Goal: Task Accomplishment & Management: Use online tool/utility

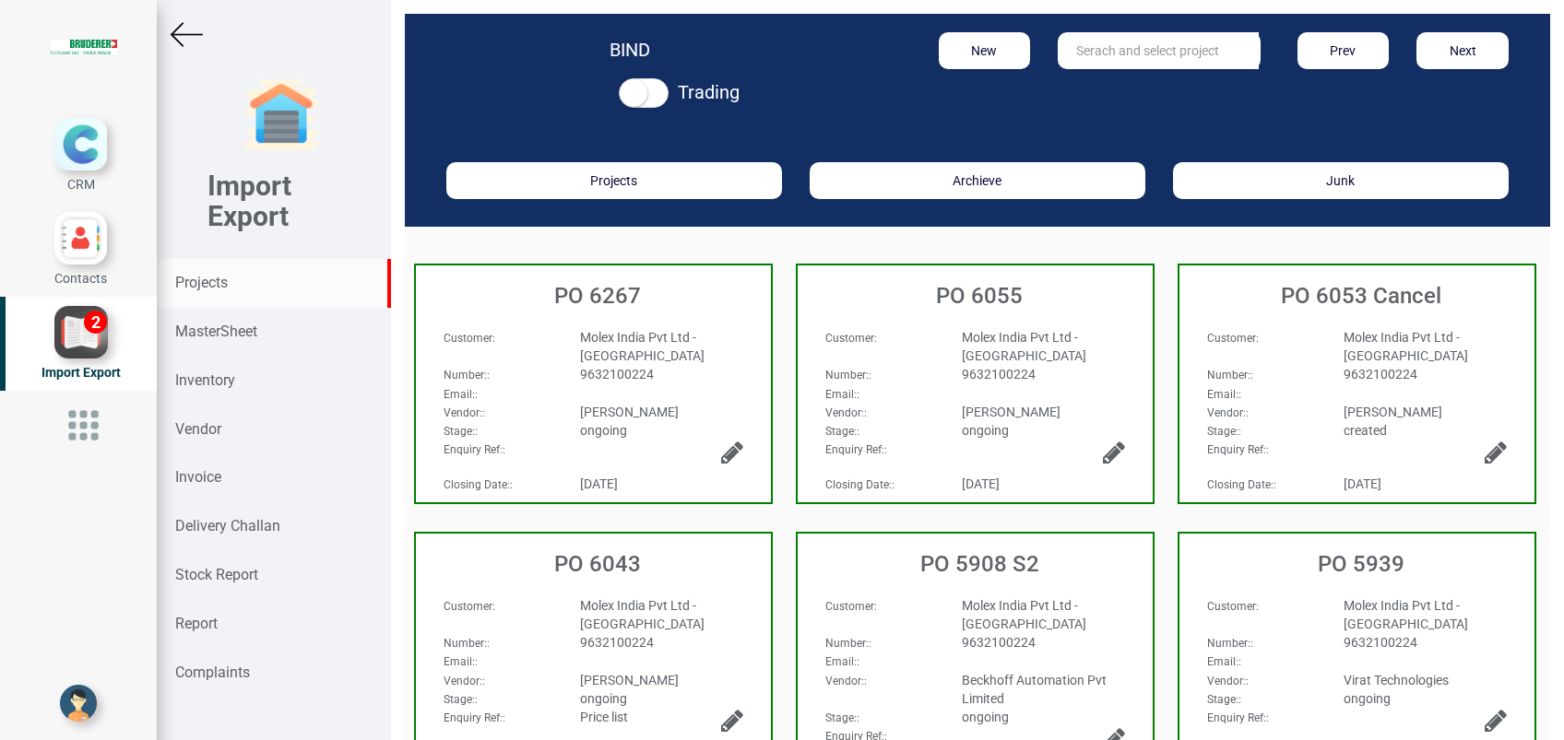
click at [187, 285] on strong "Projects" at bounding box center [201, 283] width 53 height 18
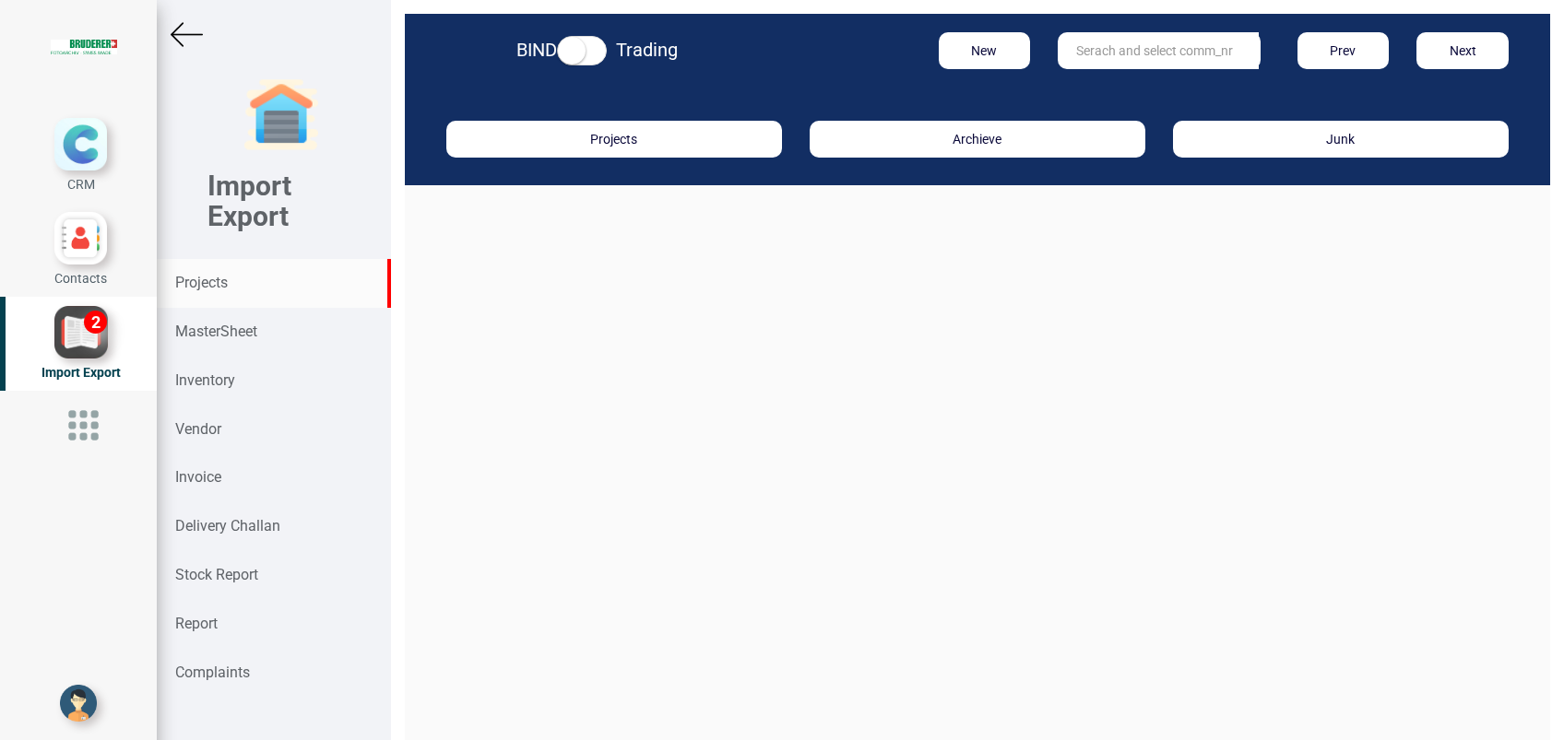
click at [1071, 52] on input "text" at bounding box center [1158, 50] width 201 height 37
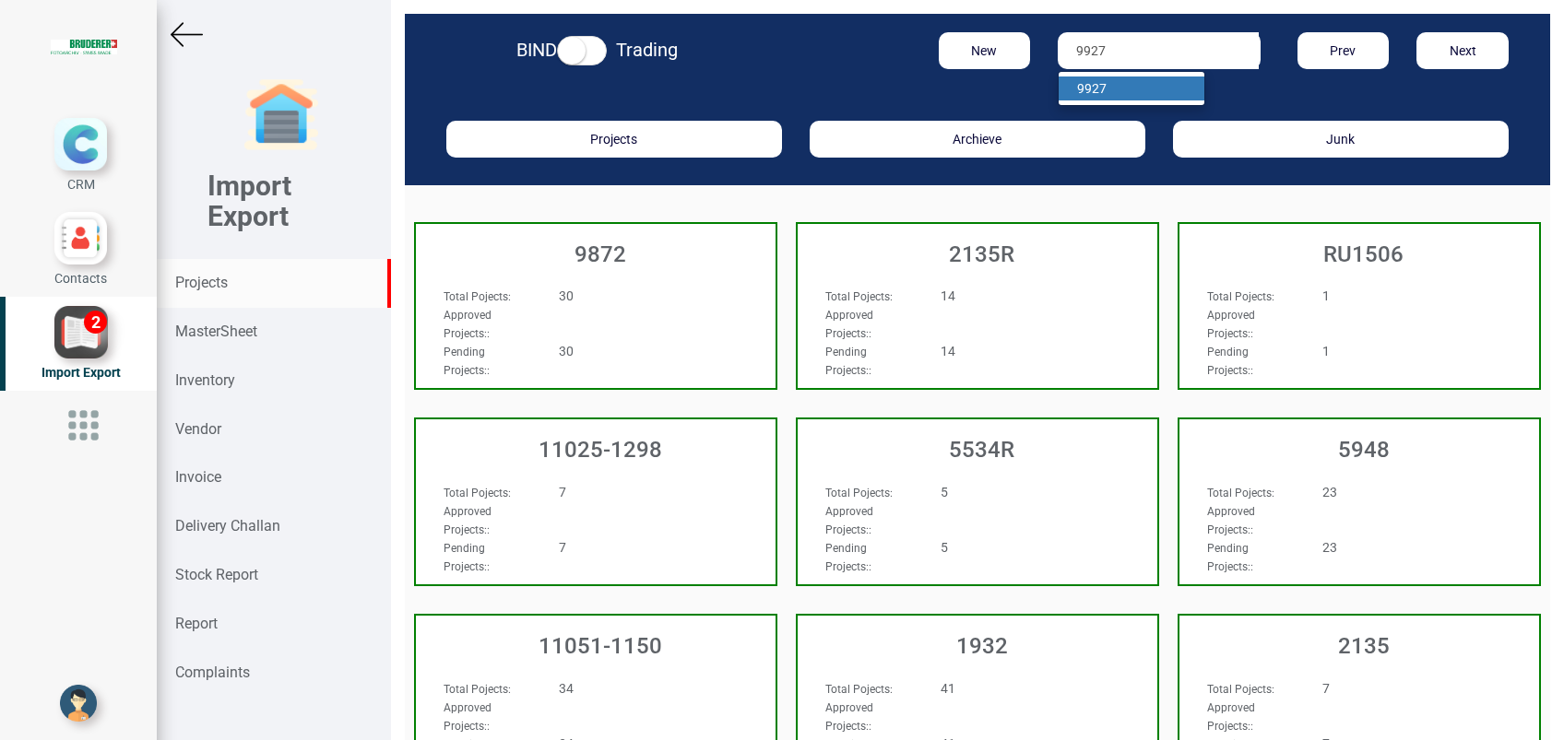
type input "9927"
click at [1130, 89] on link "9927" at bounding box center [1131, 89] width 146 height 24
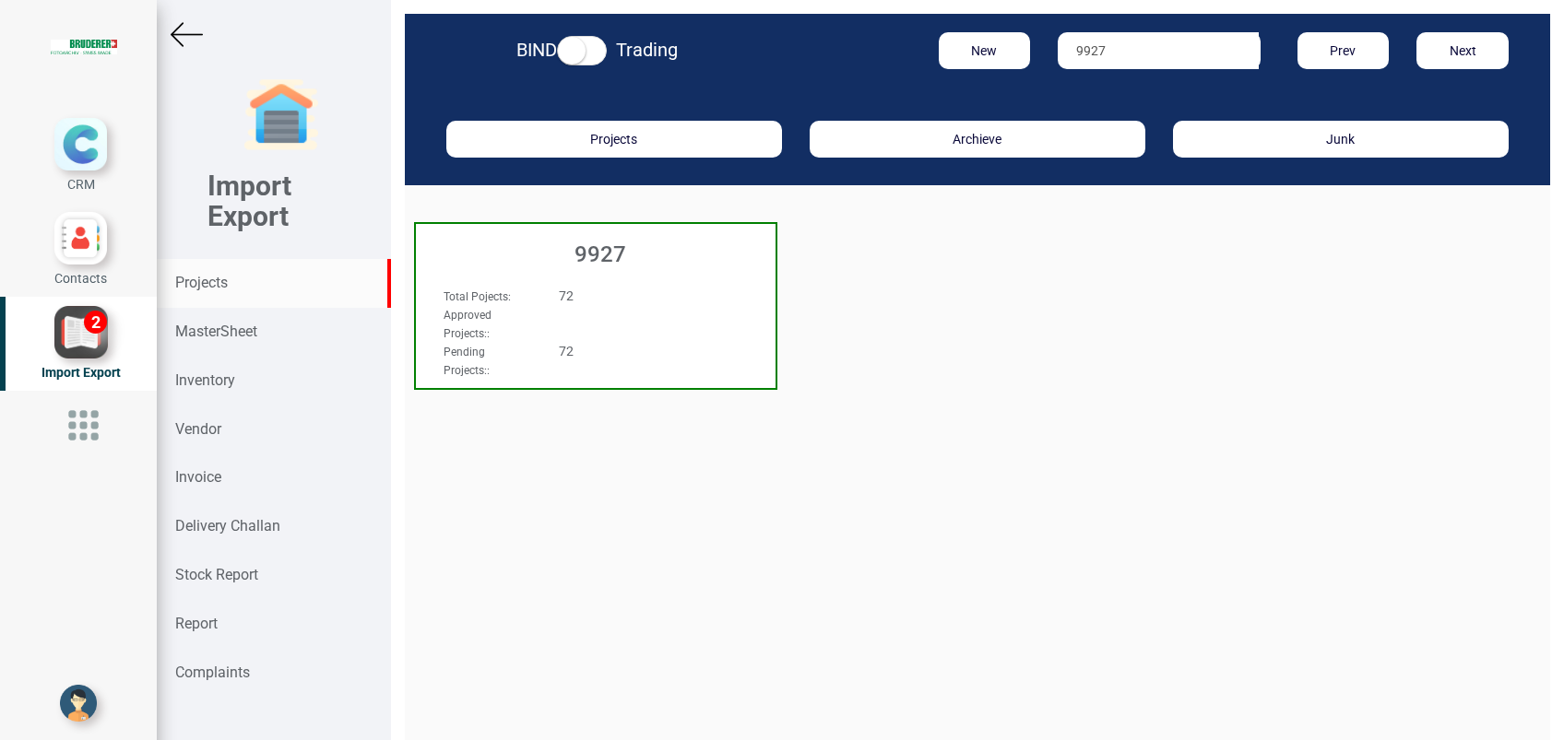
click at [600, 263] on h3 "9927" at bounding box center [600, 254] width 350 height 24
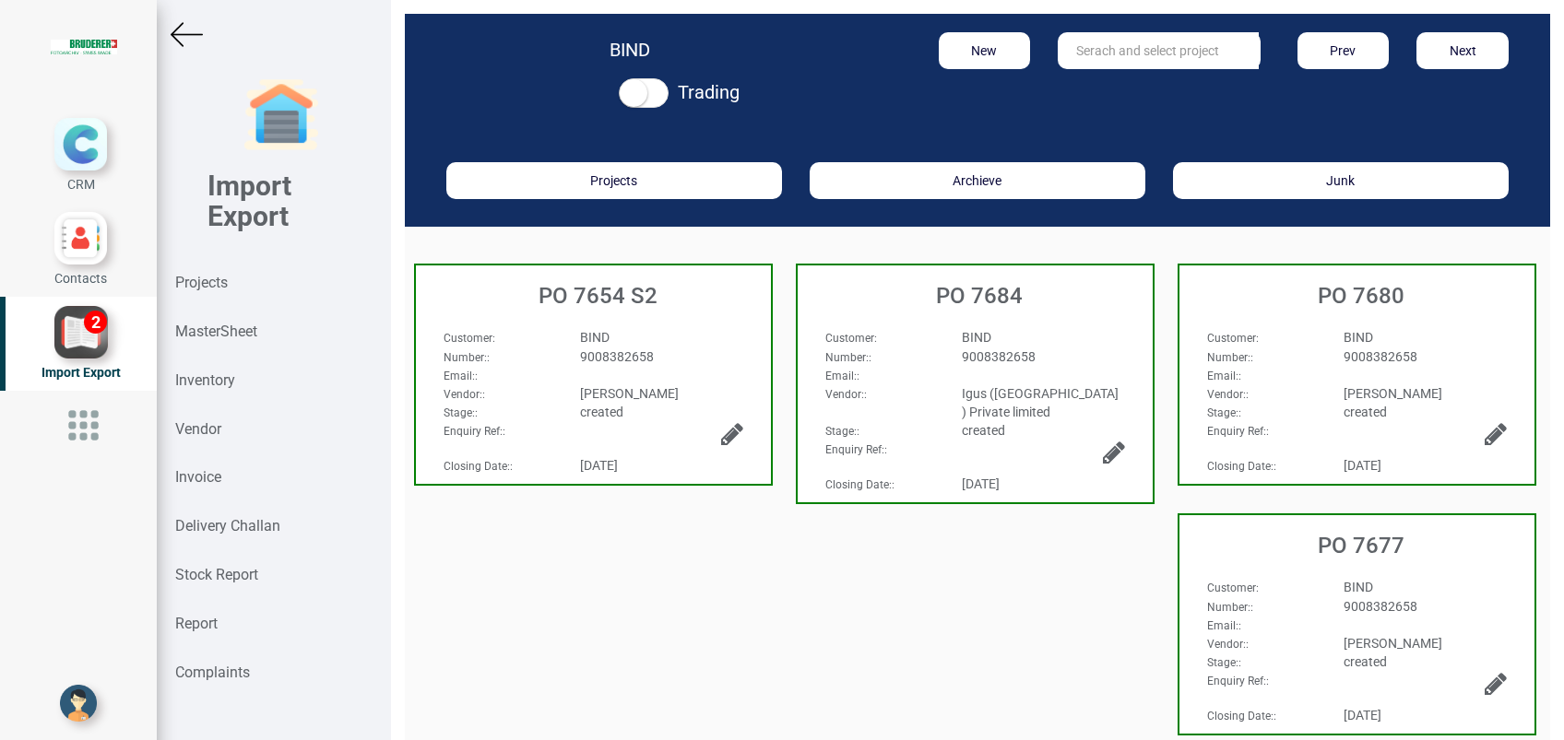
click at [948, 339] on div "BIND" at bounding box center [1043, 337] width 191 height 18
select select "INR"
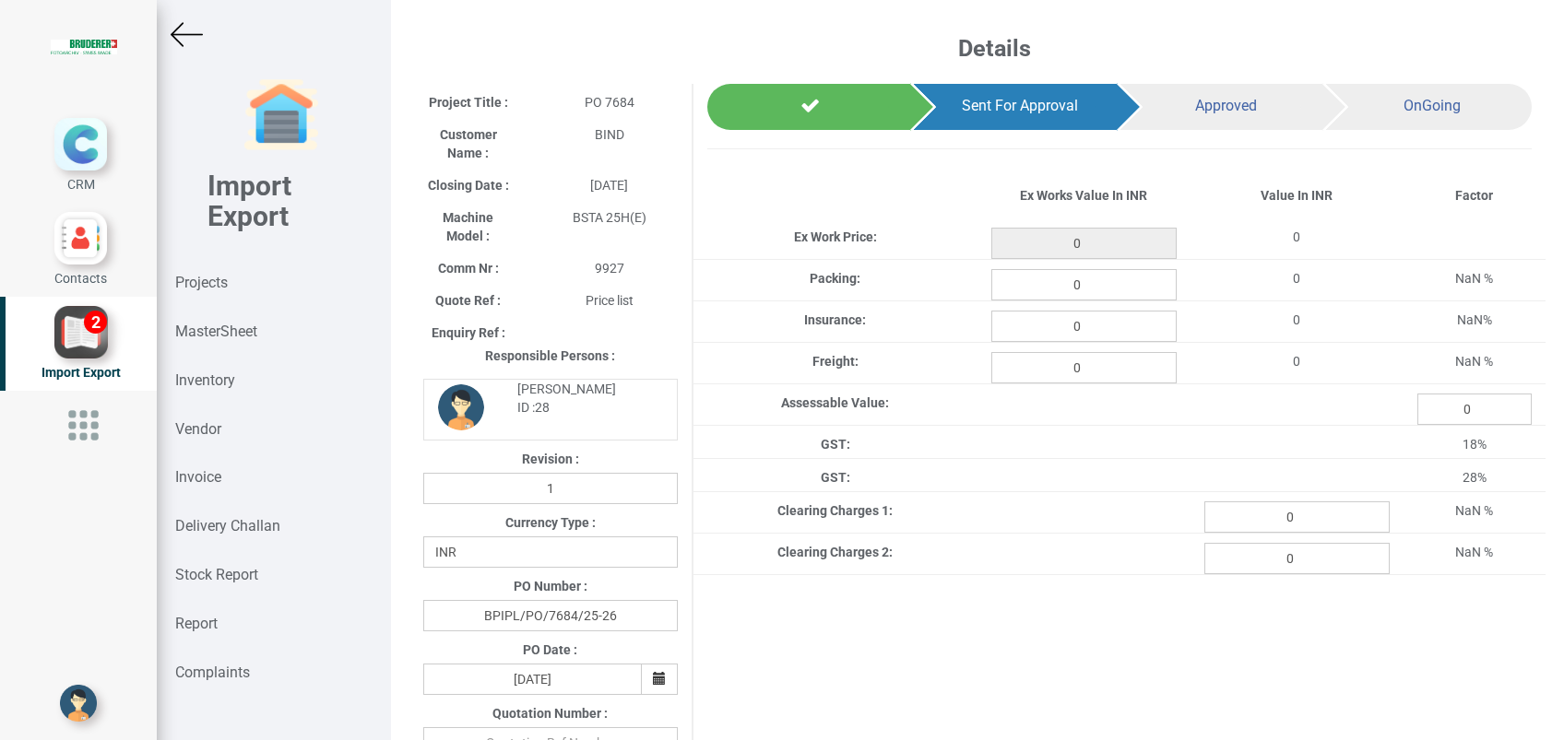
type input "2909.5"
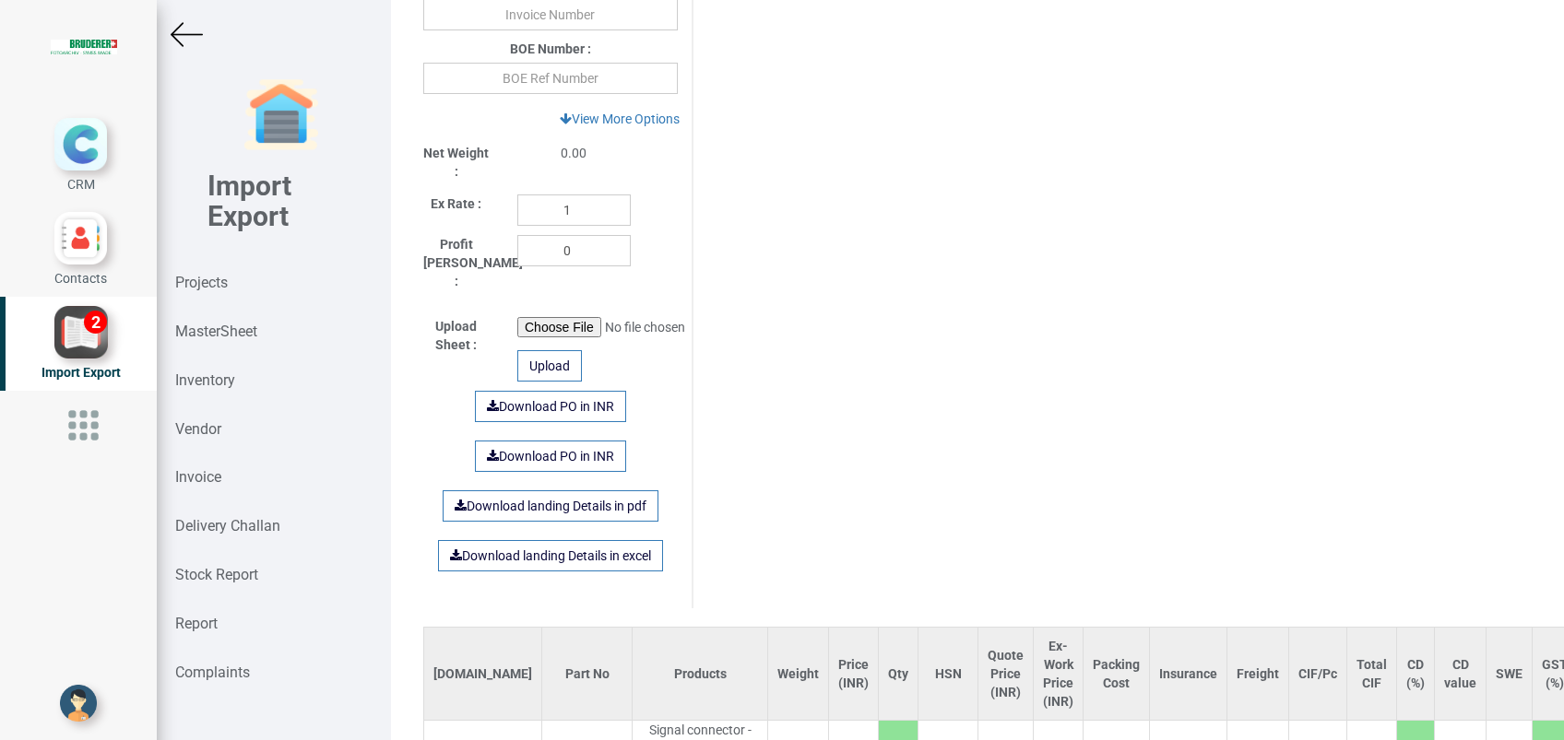
scroll to position [860, 0]
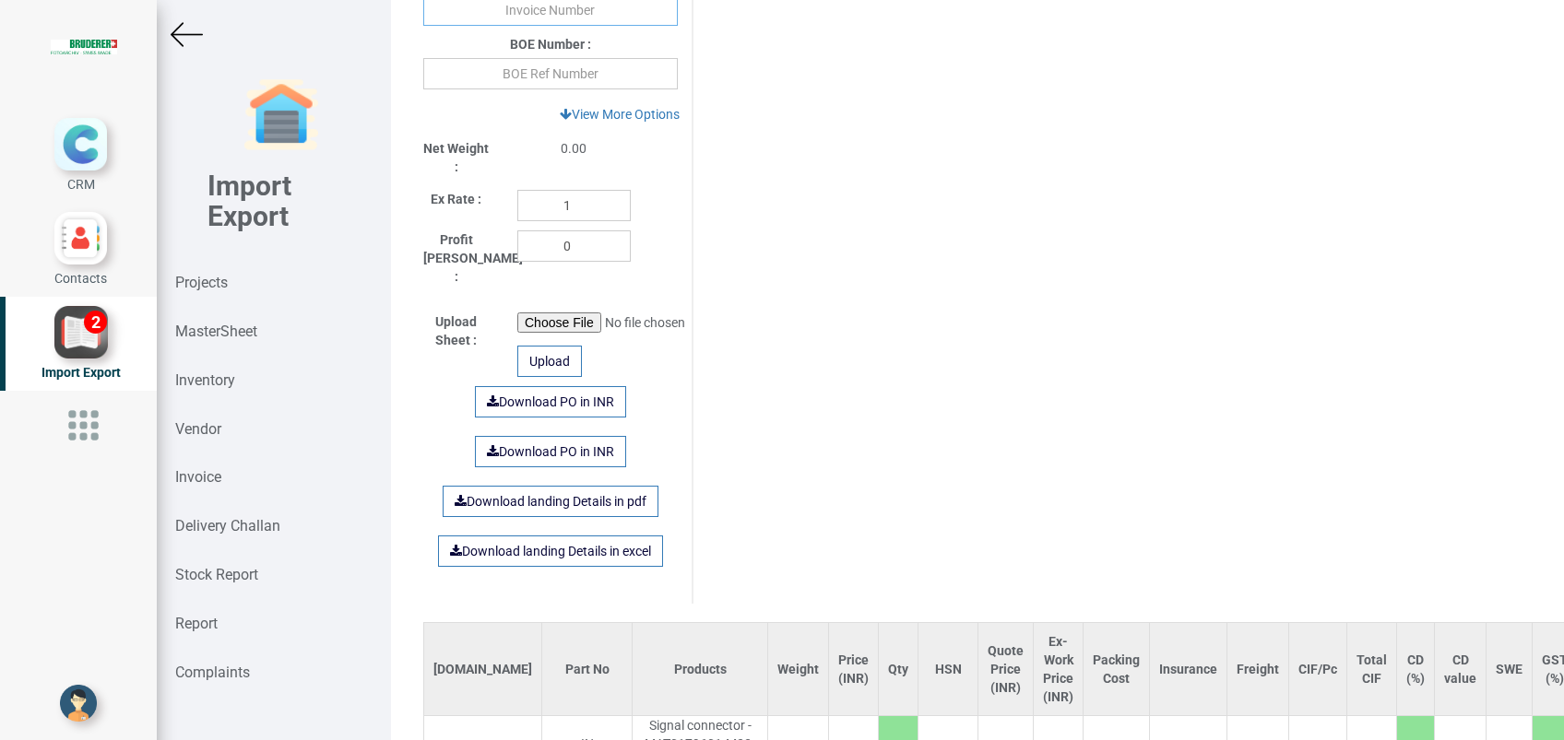
click at [524, 13] on input "text" at bounding box center [550, 9] width 254 height 31
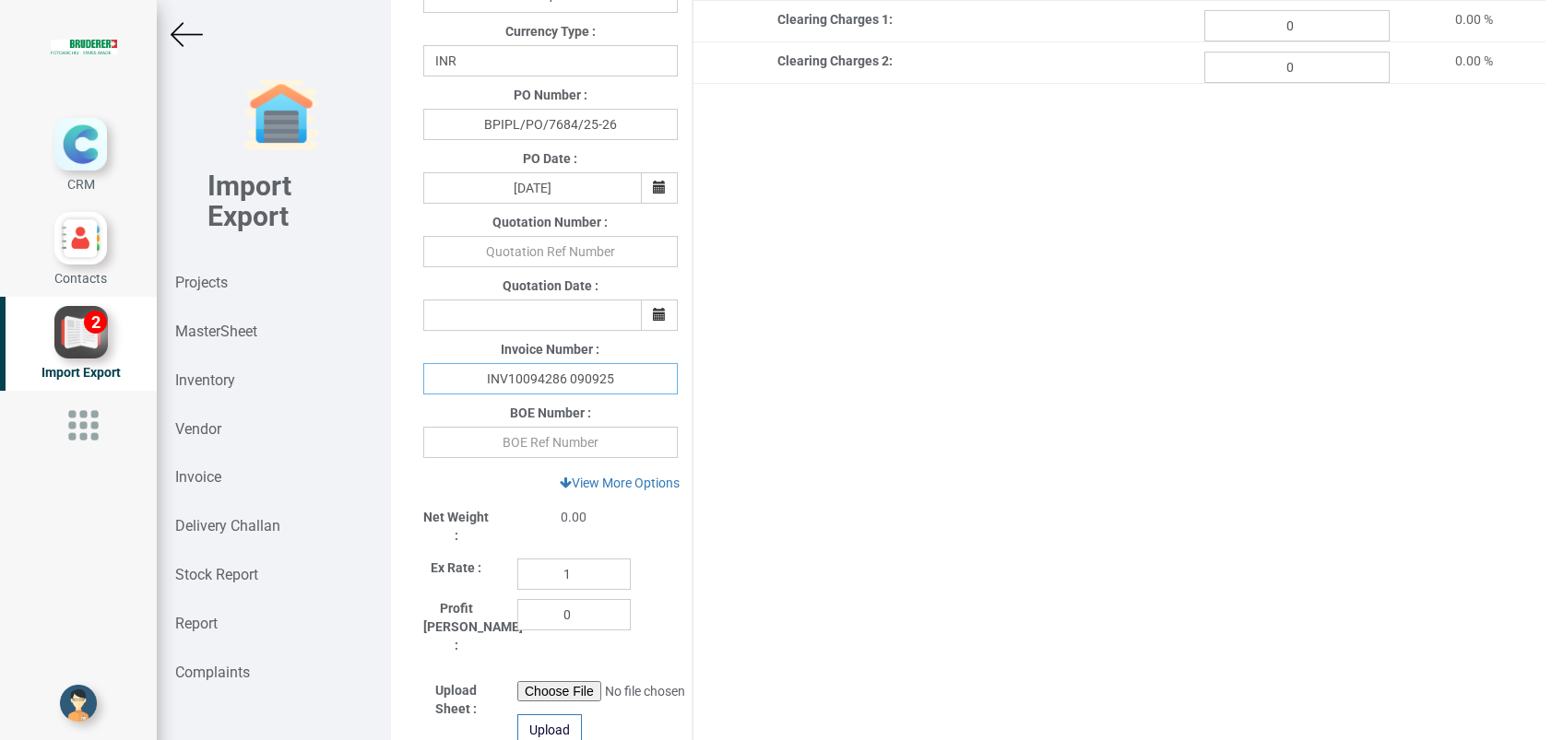
scroll to position [1037, 0]
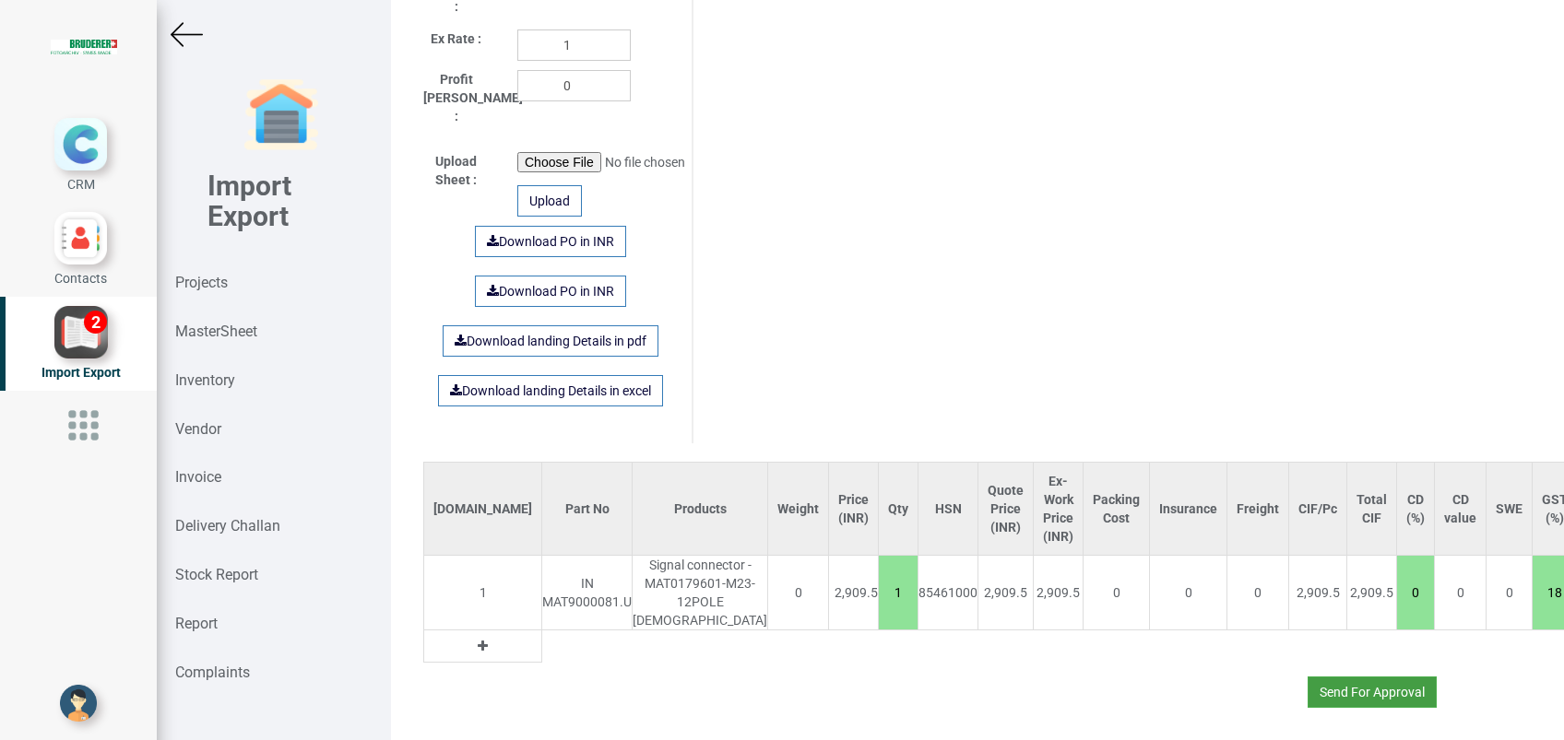
type input "INV10094286 090925"
click at [1374, 677] on button "Send For Approval" at bounding box center [1371, 692] width 129 height 31
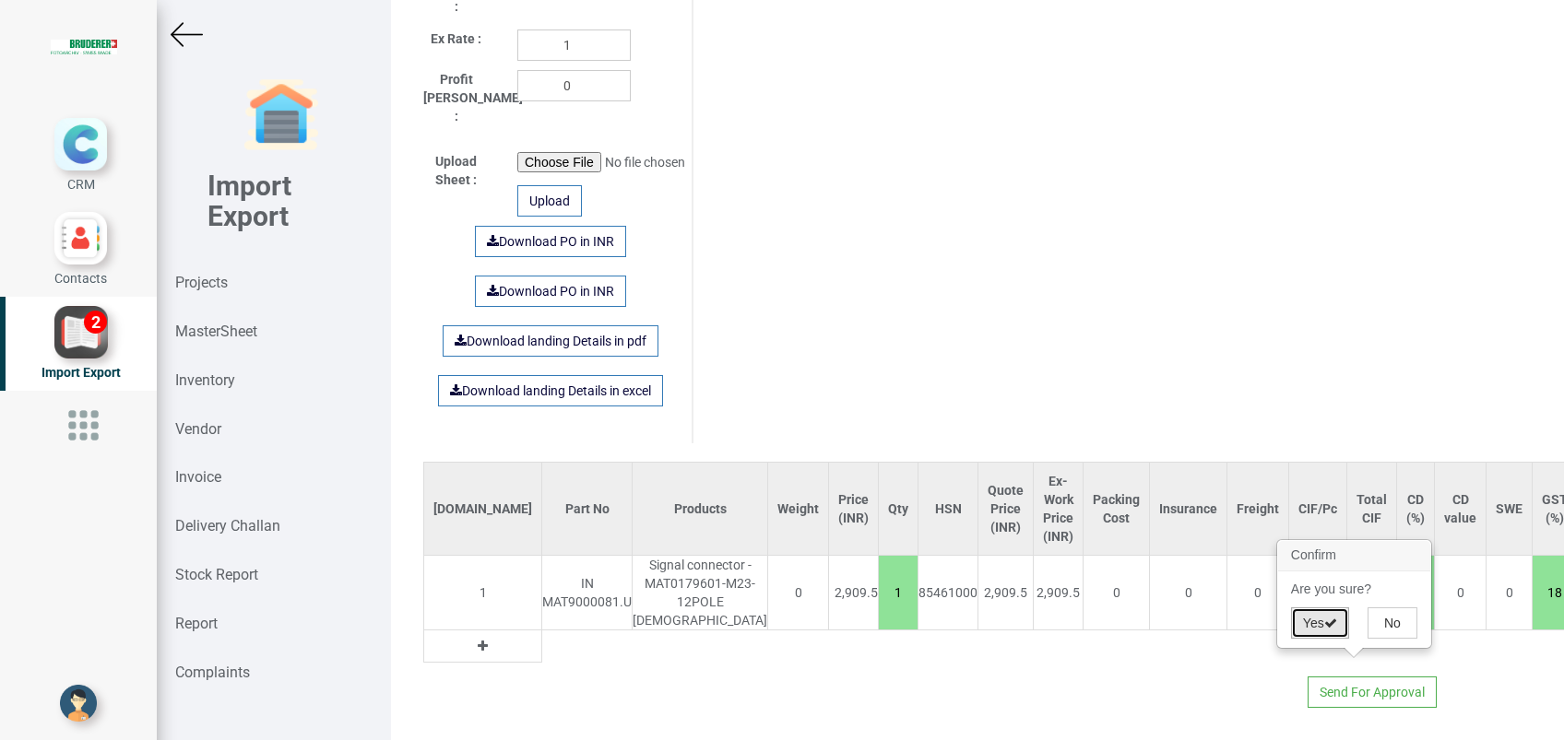
click at [1317, 627] on button "Yes" at bounding box center [1320, 623] width 58 height 31
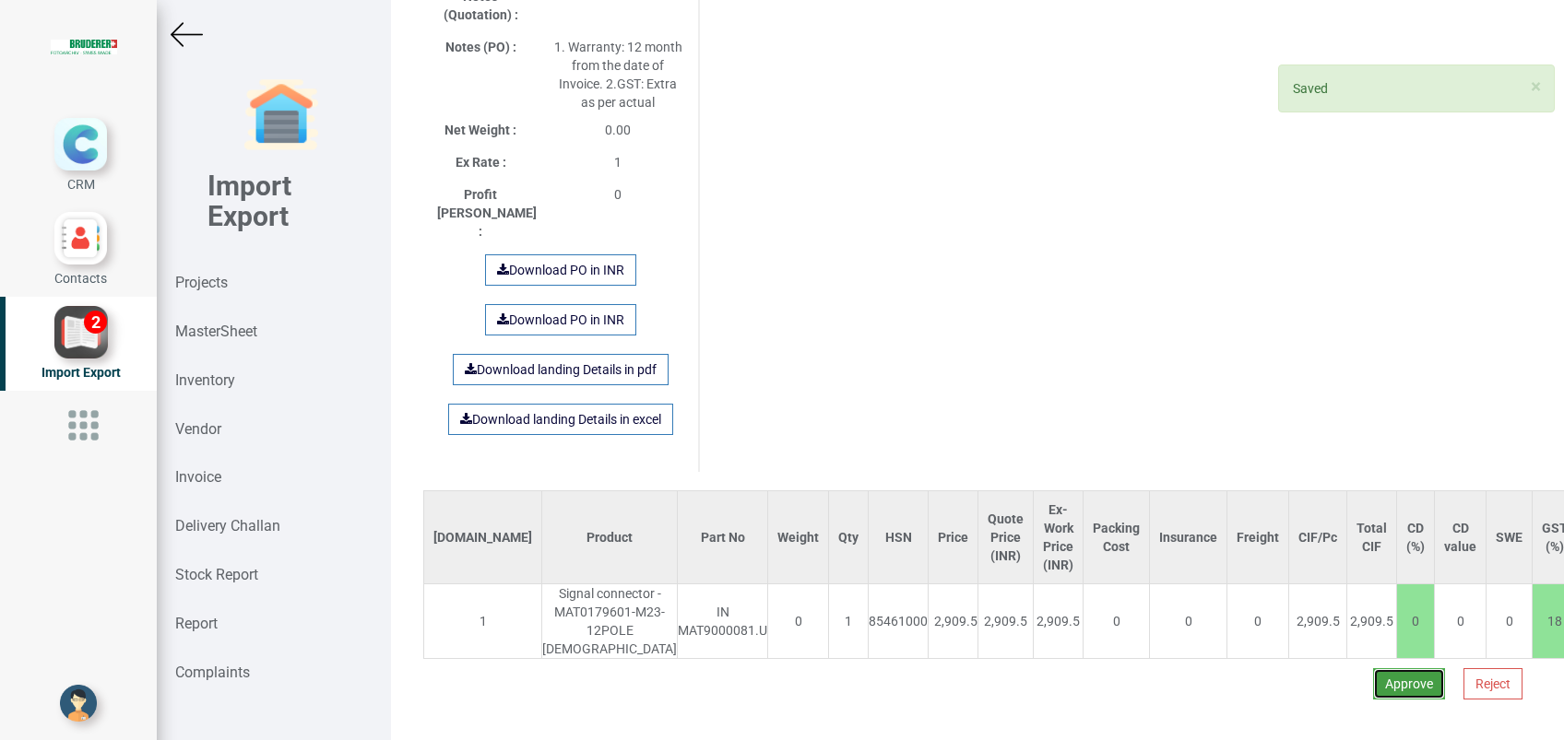
click at [1386, 668] on button "Approve" at bounding box center [1409, 683] width 72 height 31
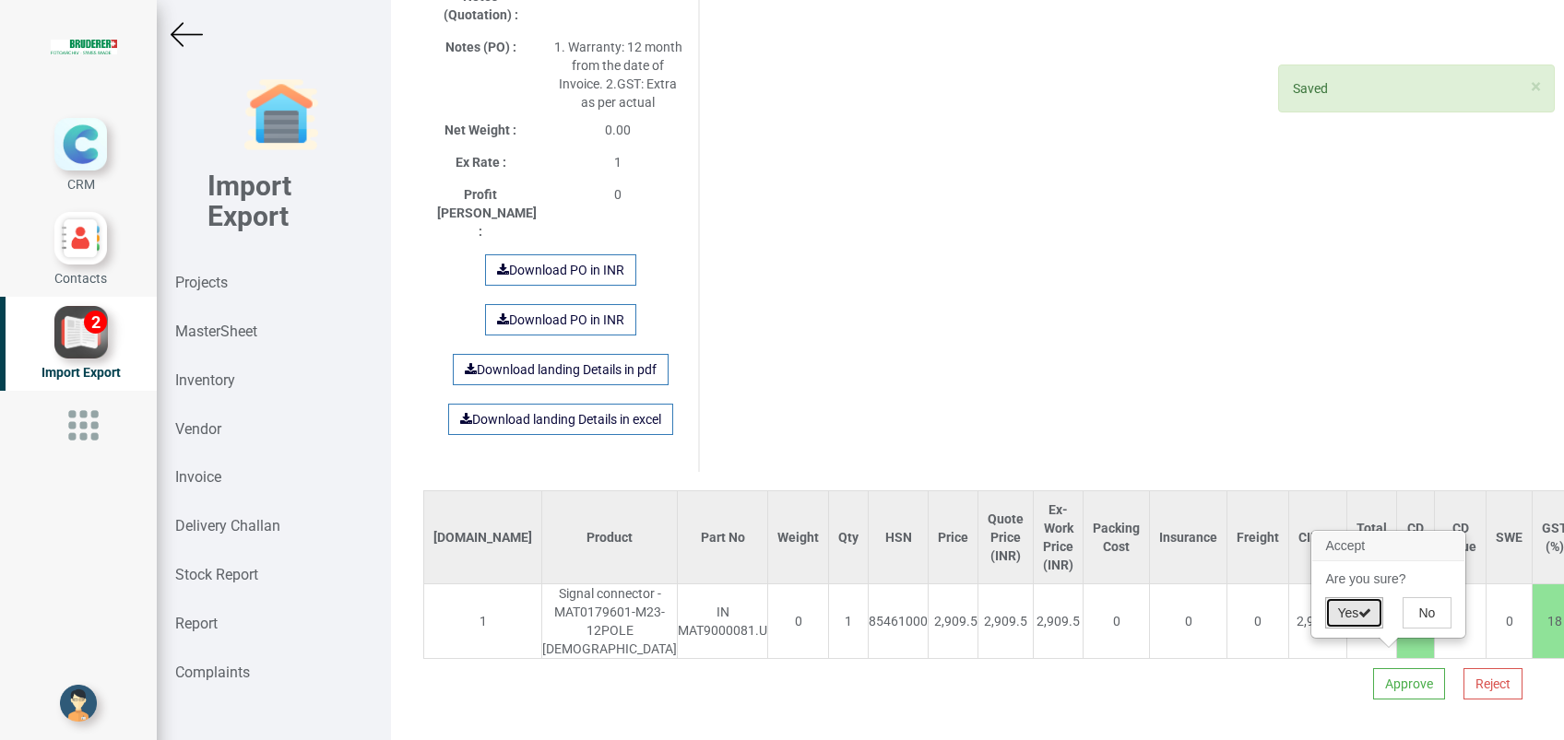
click at [1340, 610] on button "Yes" at bounding box center [1354, 612] width 58 height 31
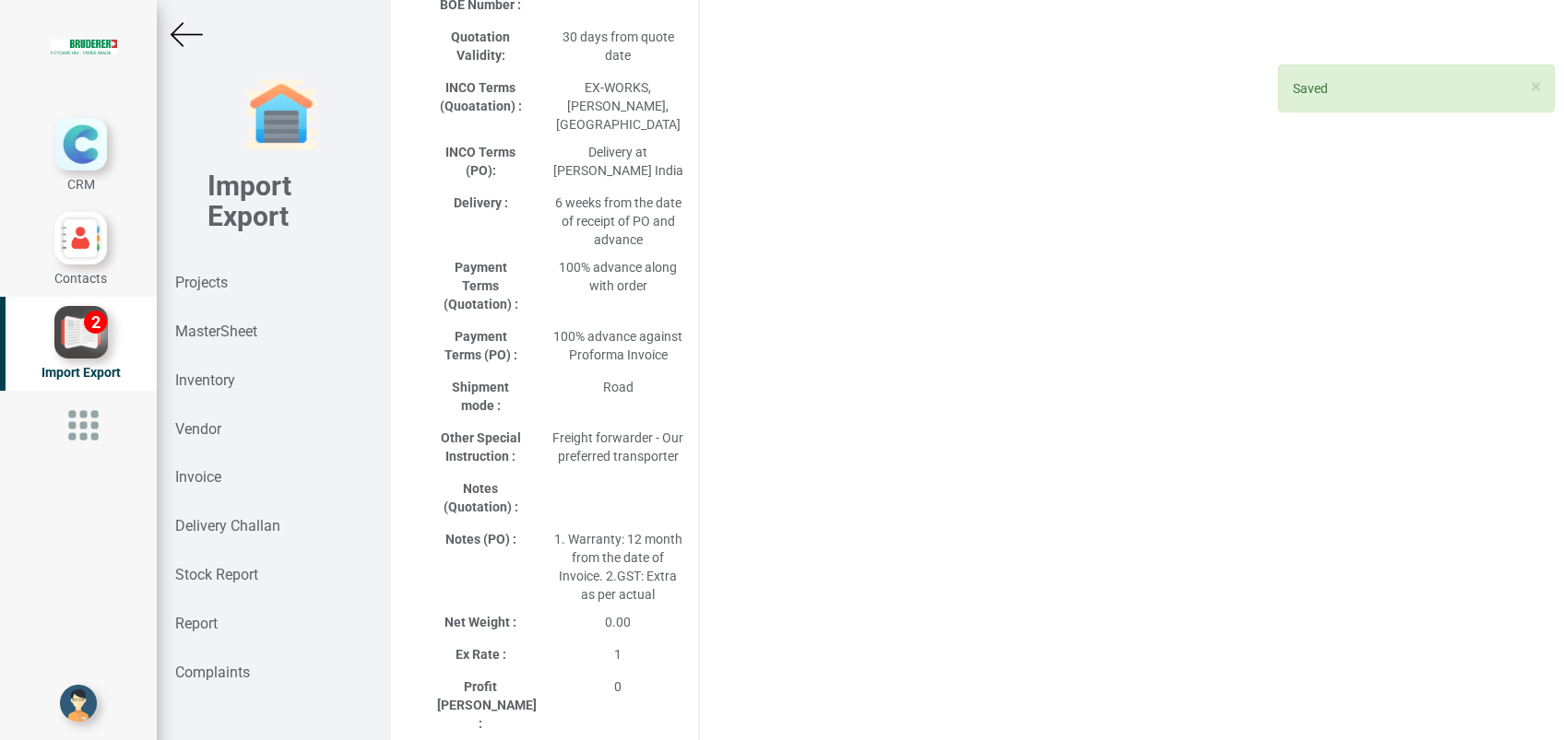
select select "INR"
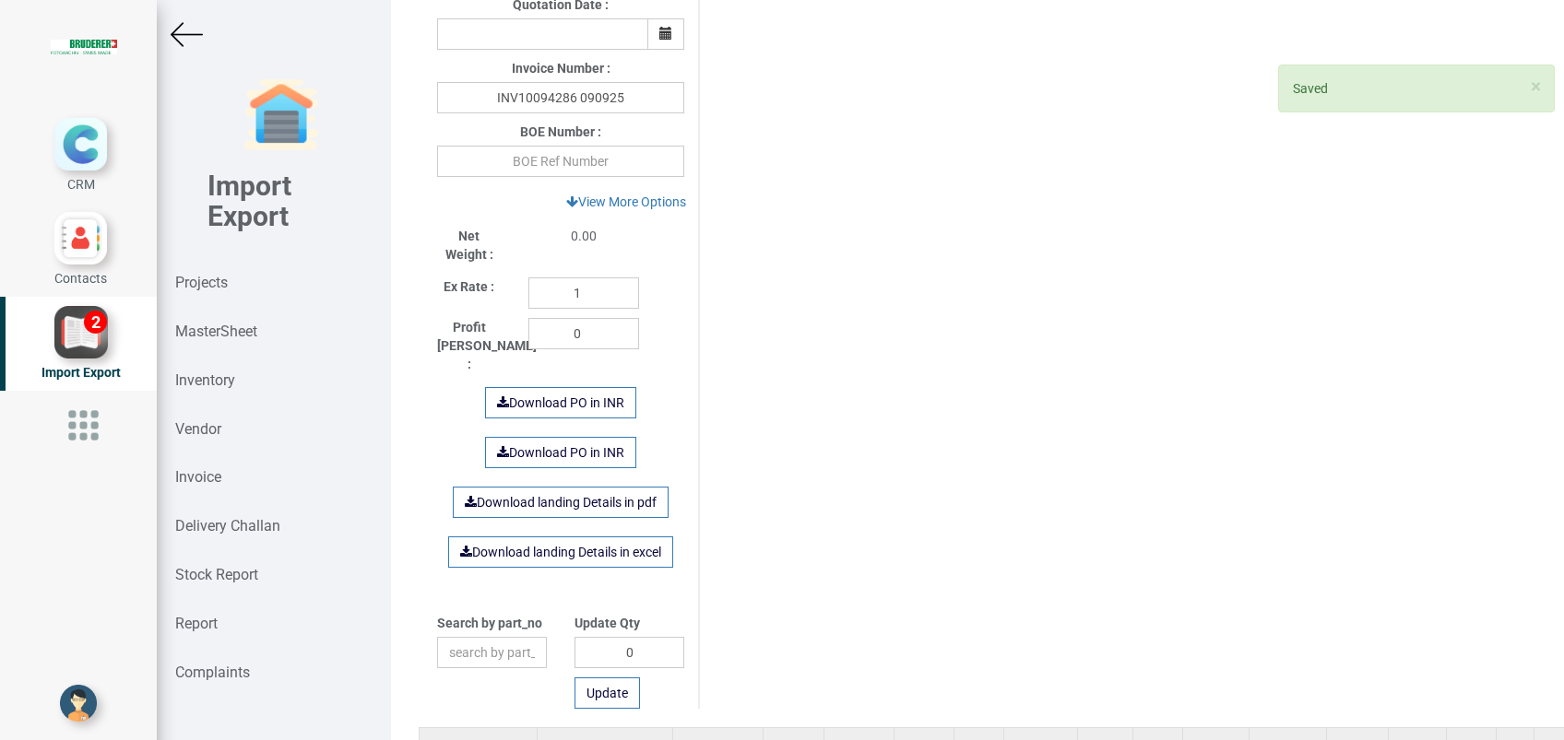
scroll to position [1004, 0]
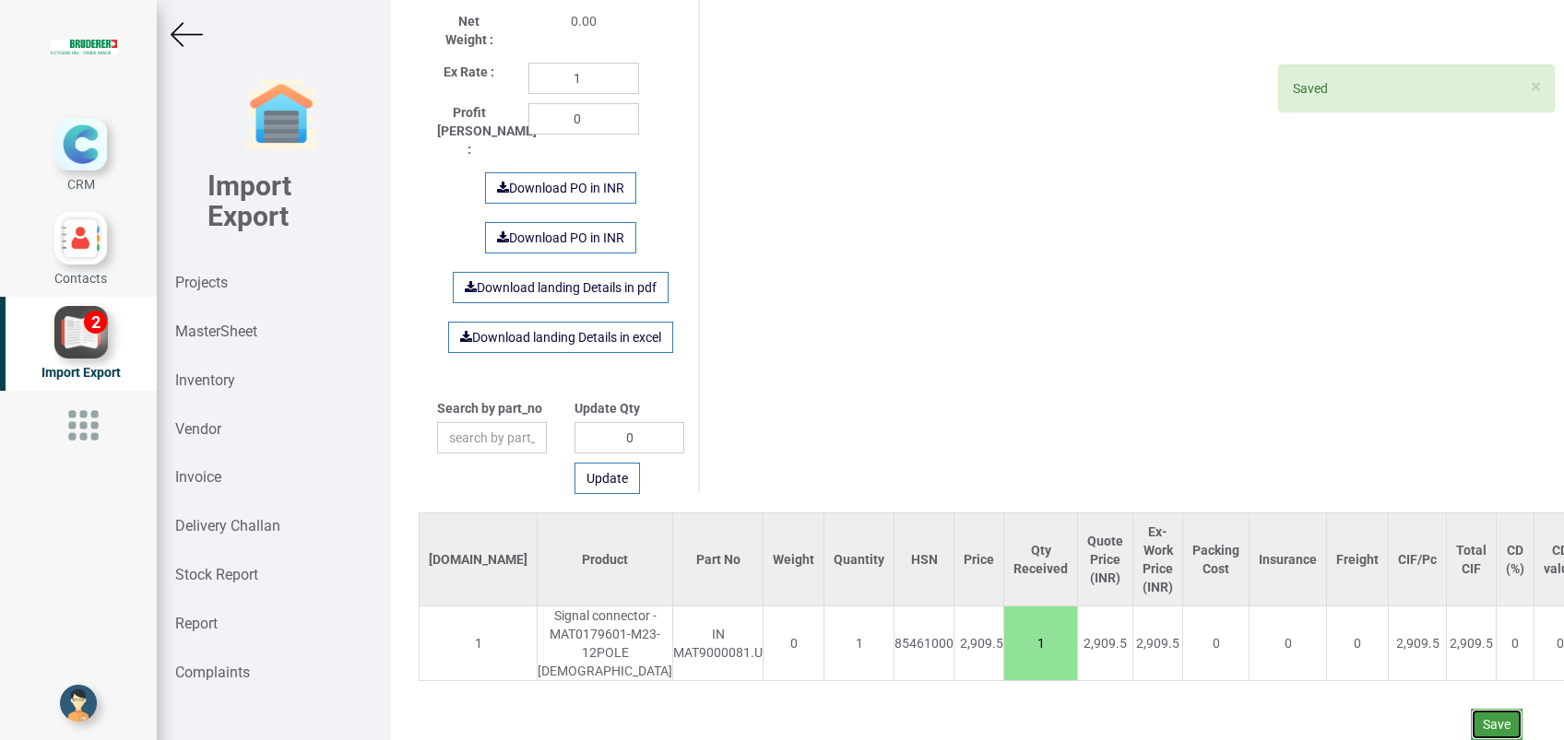
click at [1474, 709] on button "Save" at bounding box center [1497, 724] width 52 height 31
click at [1432, 644] on button "Yes" at bounding box center [1442, 655] width 58 height 31
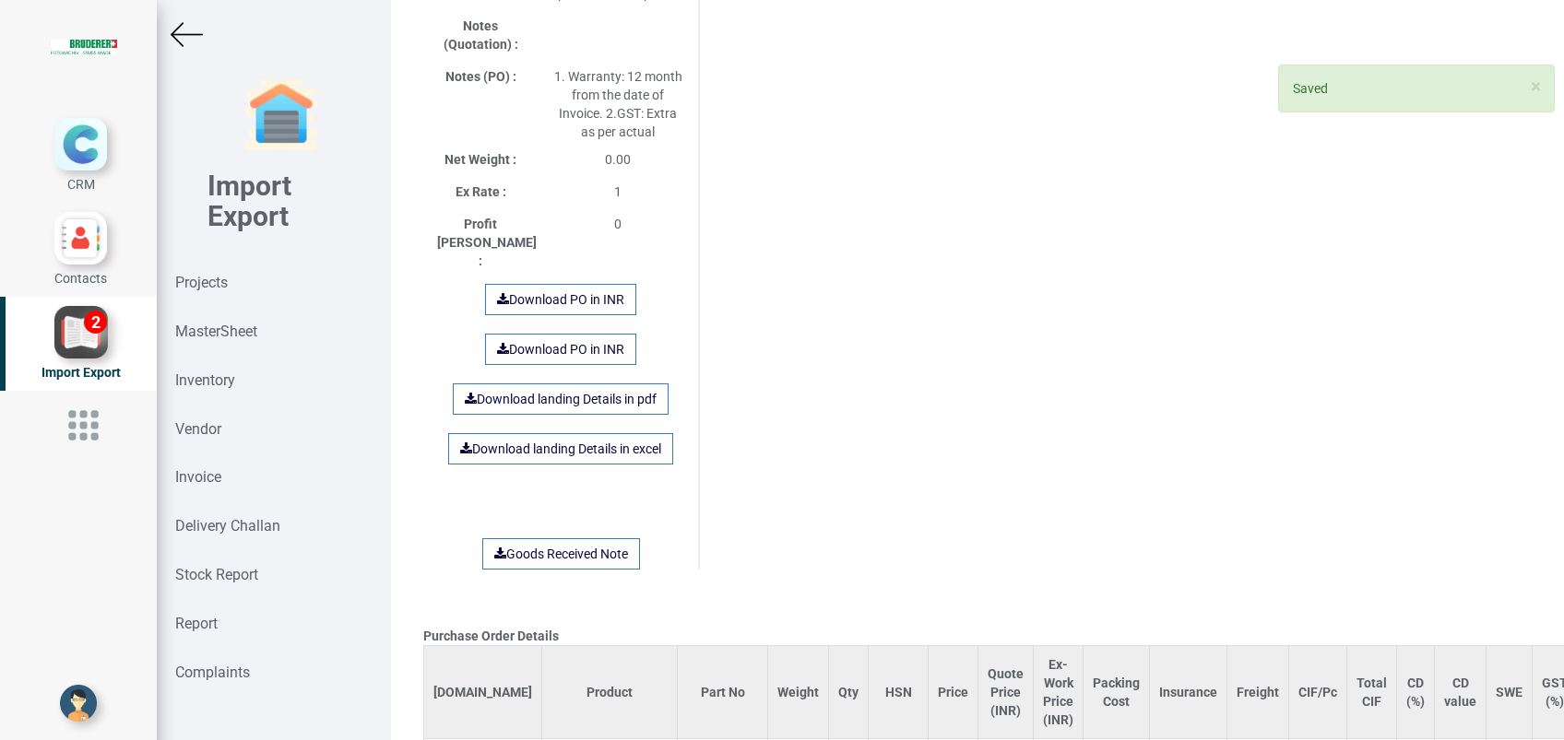
scroll to position [1386, 0]
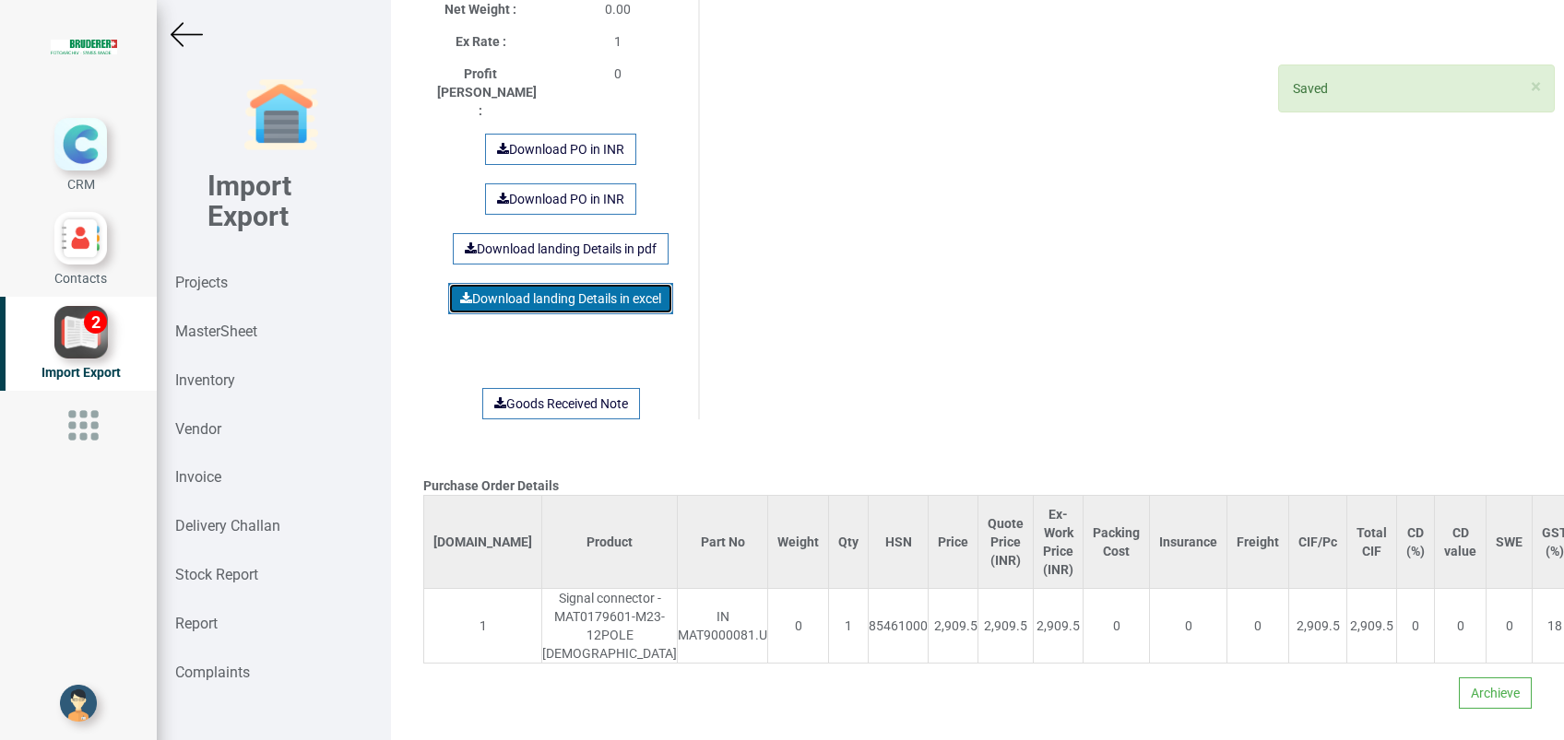
click at [549, 283] on link "Download landing Details in excel" at bounding box center [560, 298] width 225 height 31
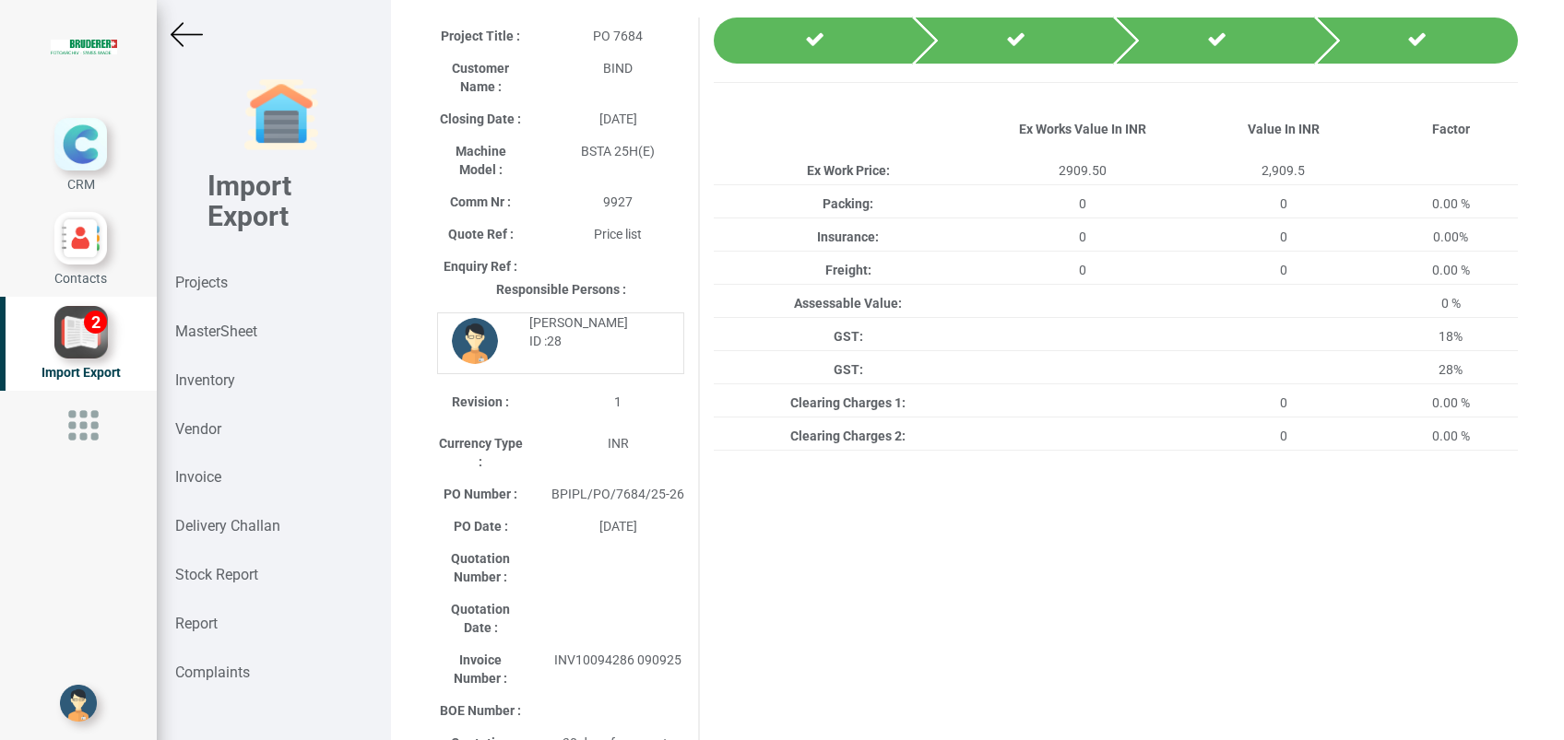
scroll to position [0, 0]
